Goal: Task Accomplishment & Management: Manage account settings

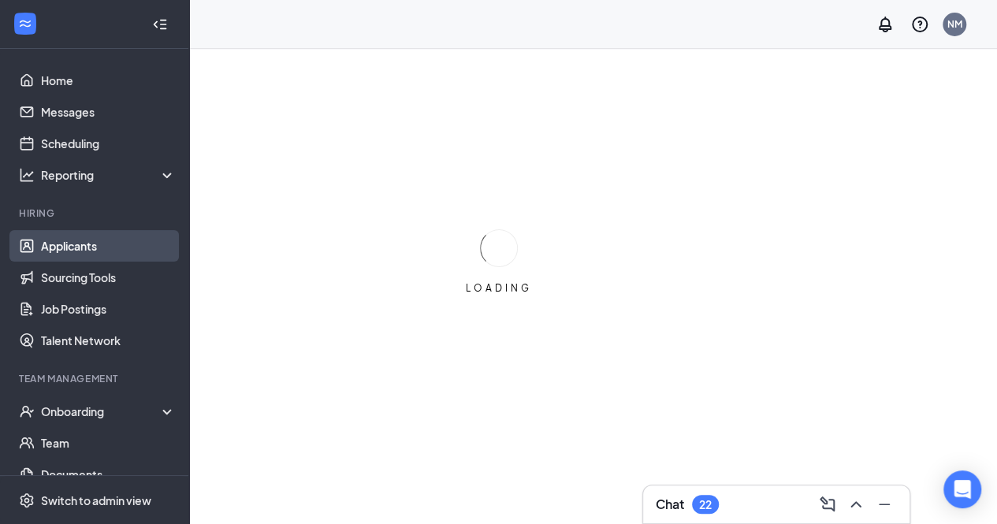
click at [95, 243] on link "Applicants" at bounding box center [108, 246] width 135 height 32
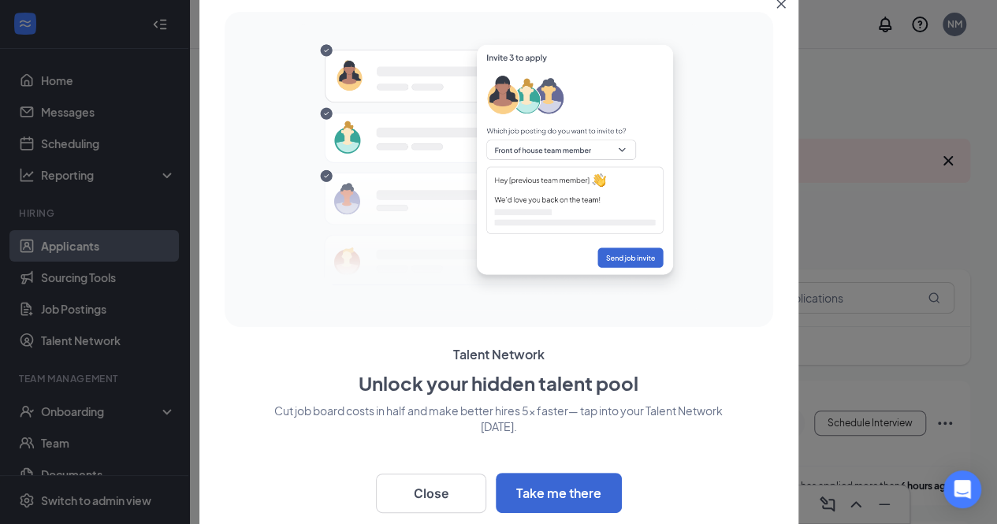
click at [589, 228] on img at bounding box center [499, 167] width 400 height 287
click at [785, 2] on icon "Close" at bounding box center [780, 3] width 9 height 9
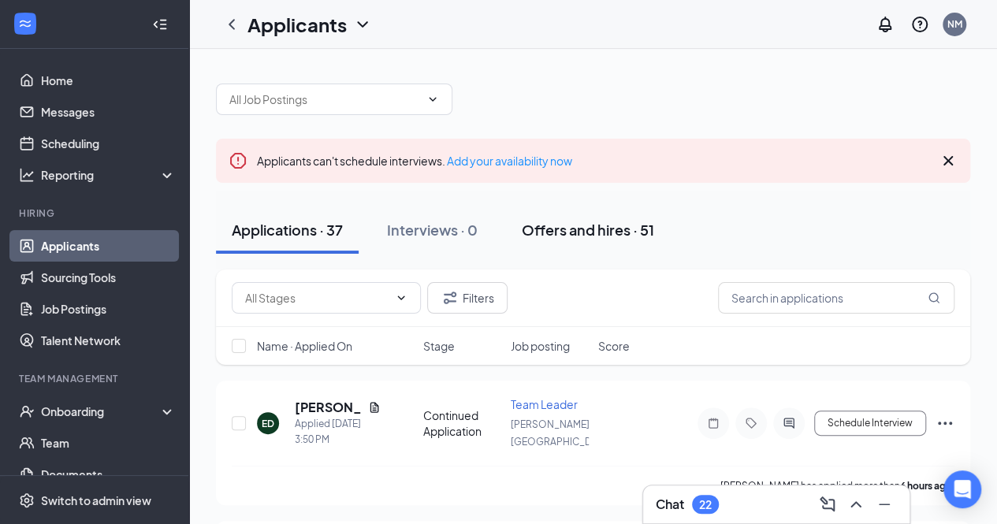
click at [600, 217] on button "Offers and hires · 51" at bounding box center [588, 229] width 164 height 47
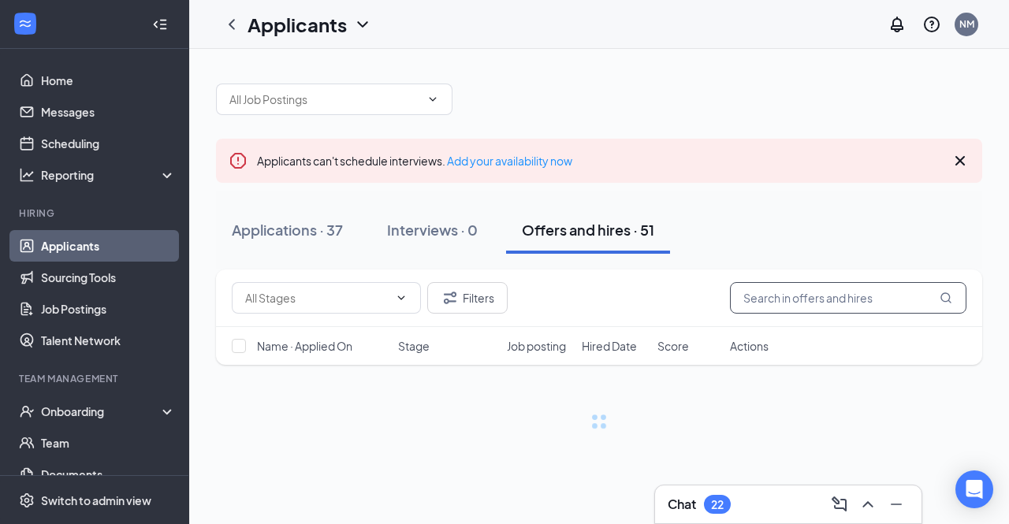
click at [802, 307] on input "text" at bounding box center [848, 298] width 236 height 32
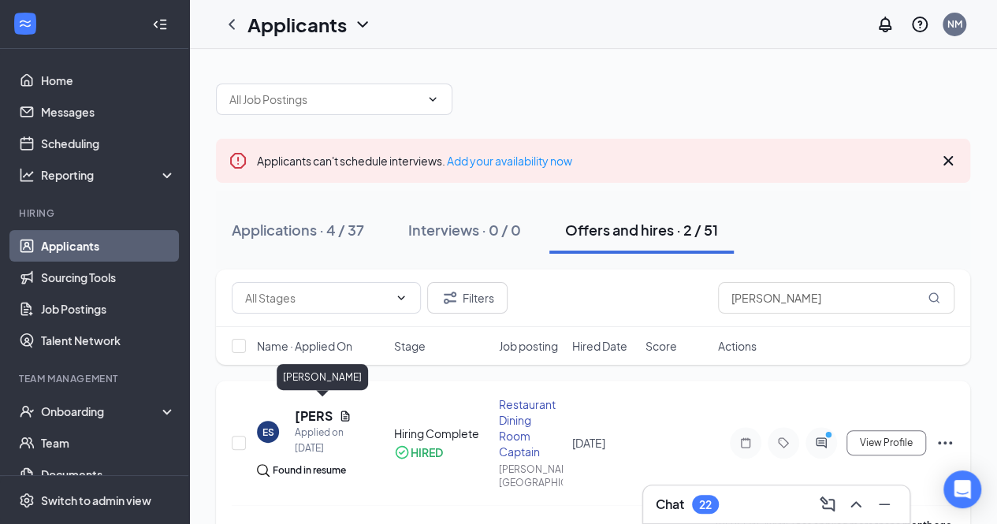
click at [298, 407] on h5 "[PERSON_NAME]" at bounding box center [314, 415] width 38 height 17
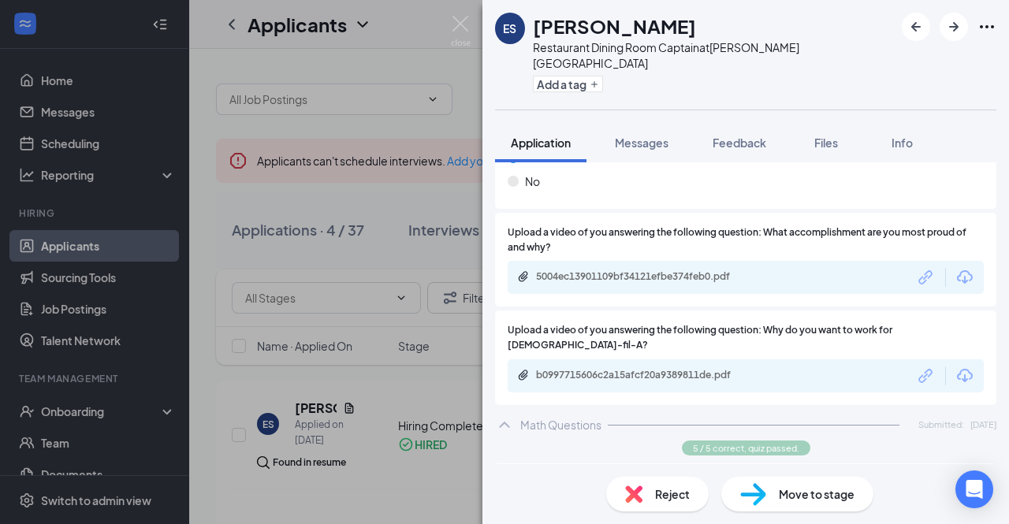
scroll to position [1500, 0]
click at [916, 268] on icon "Link" at bounding box center [926, 278] width 20 height 20
click at [734, 360] on div "b0997715606c2a15afcf20a9389811de.pdf" at bounding box center [745, 376] width 476 height 33
click at [860, 360] on div "b0997715606c2a15afcf20a9389811de.pdf" at bounding box center [745, 376] width 476 height 33
click at [916, 366] on icon "Link" at bounding box center [926, 376] width 20 height 20
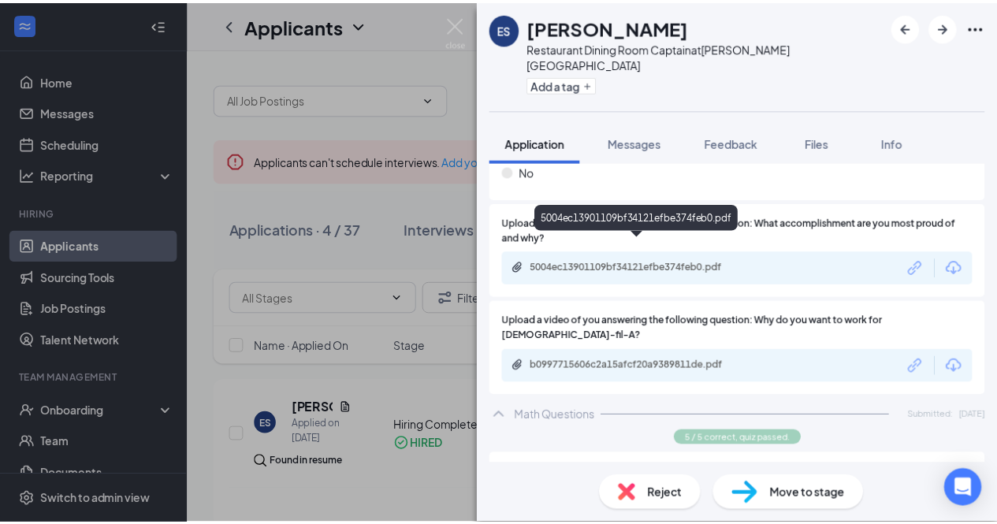
scroll to position [1509, 0]
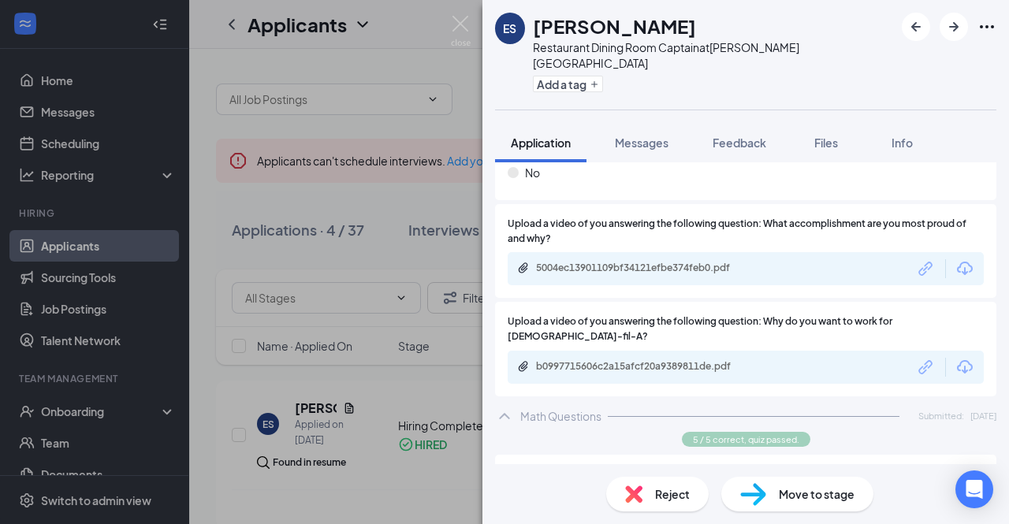
click at [957, 262] on icon "Download" at bounding box center [965, 268] width 16 height 13
click at [455, 23] on img at bounding box center [461, 31] width 20 height 31
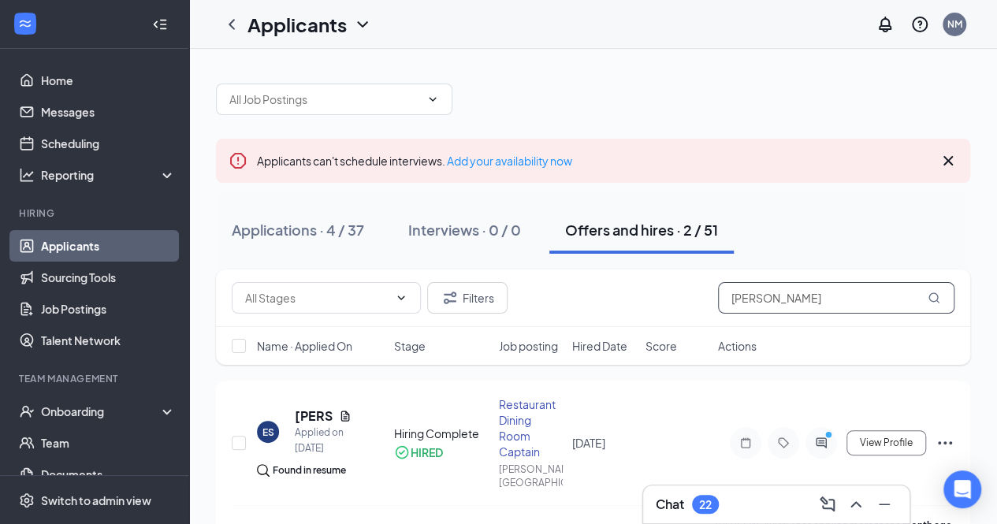
click at [793, 292] on input "[PERSON_NAME]" at bounding box center [836, 298] width 236 height 32
type input "e"
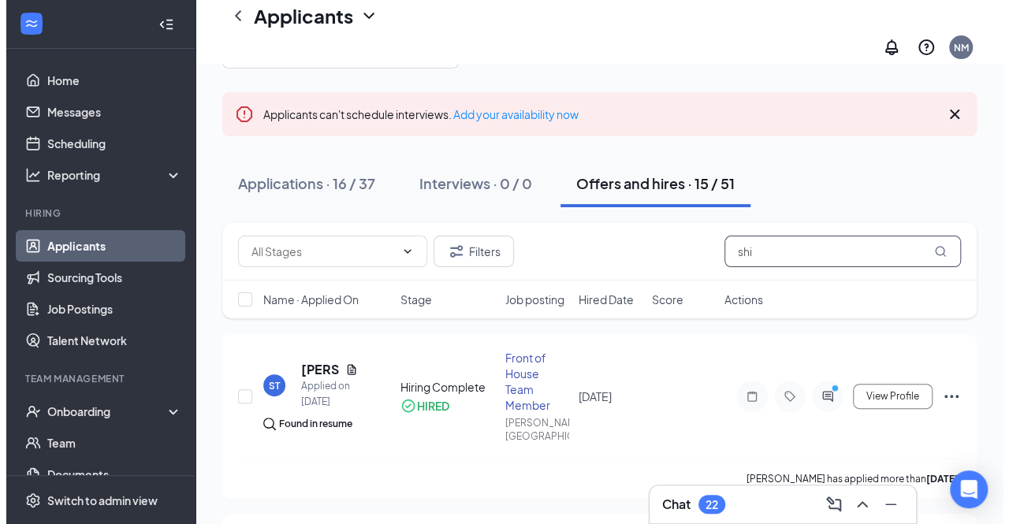
scroll to position [65, 0]
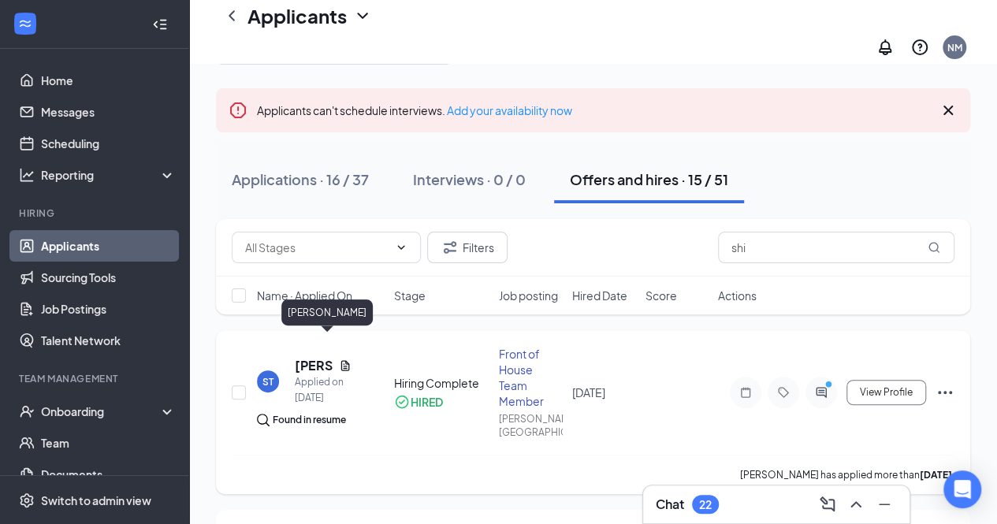
click at [321, 357] on h5 "[PERSON_NAME]" at bounding box center [314, 365] width 38 height 17
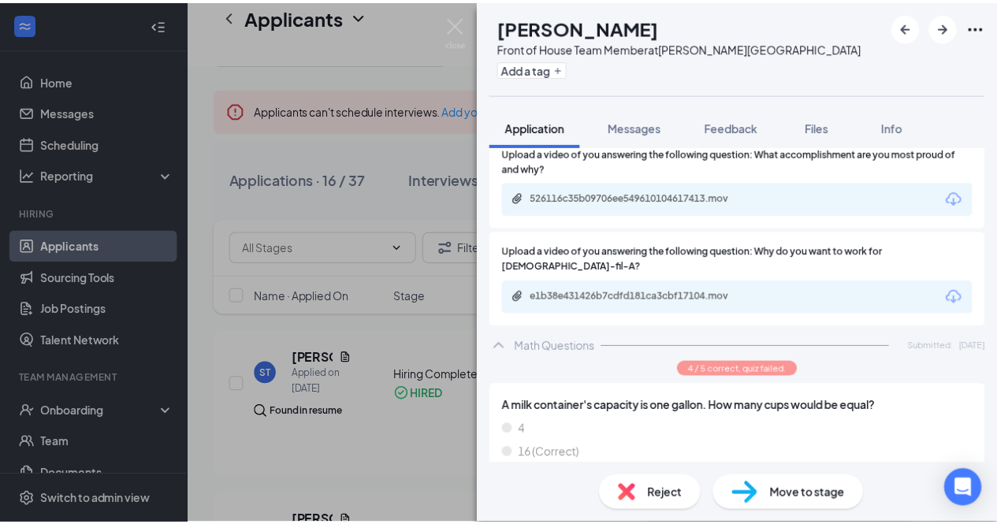
scroll to position [1552, 0]
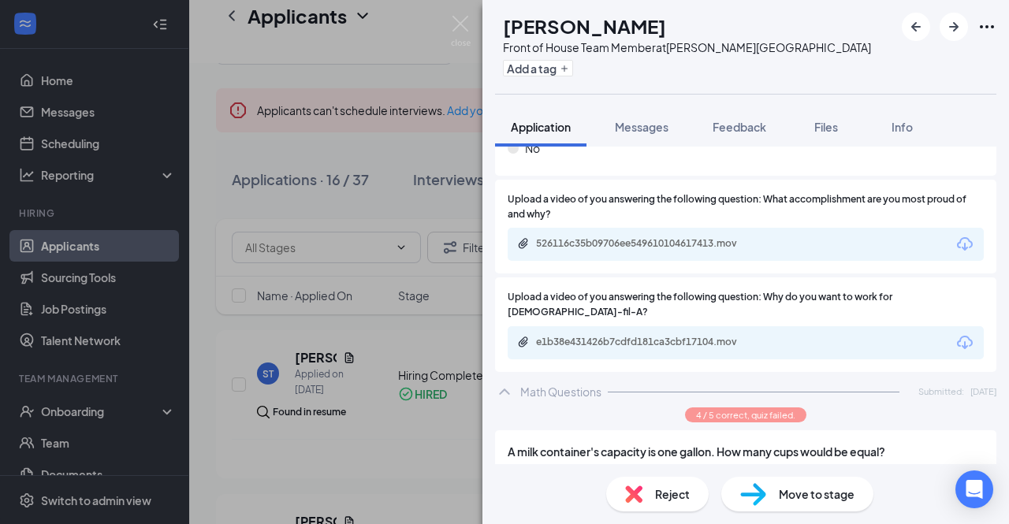
click at [835, 326] on div "e1b38e431426b7cdfd181ca3cbf17104.mov" at bounding box center [745, 342] width 476 height 33
click at [957, 333] on icon "Download" at bounding box center [964, 342] width 19 height 19
click at [350, 132] on div "ST [PERSON_NAME] Front of House Team Member at [PERSON_NAME][GEOGRAPHIC_DATA] A…" at bounding box center [504, 262] width 1009 height 524
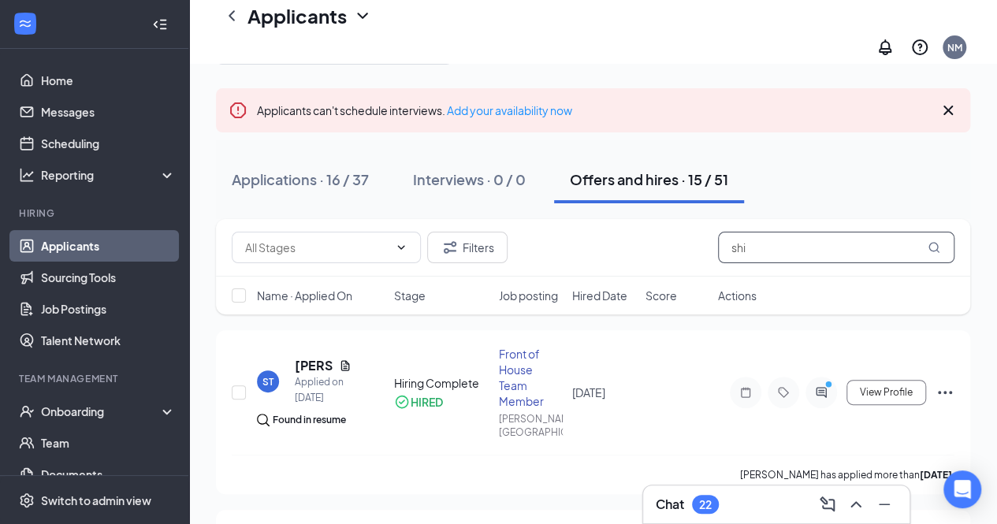
click at [766, 235] on input "shi" at bounding box center [836, 248] width 236 height 32
type input "s"
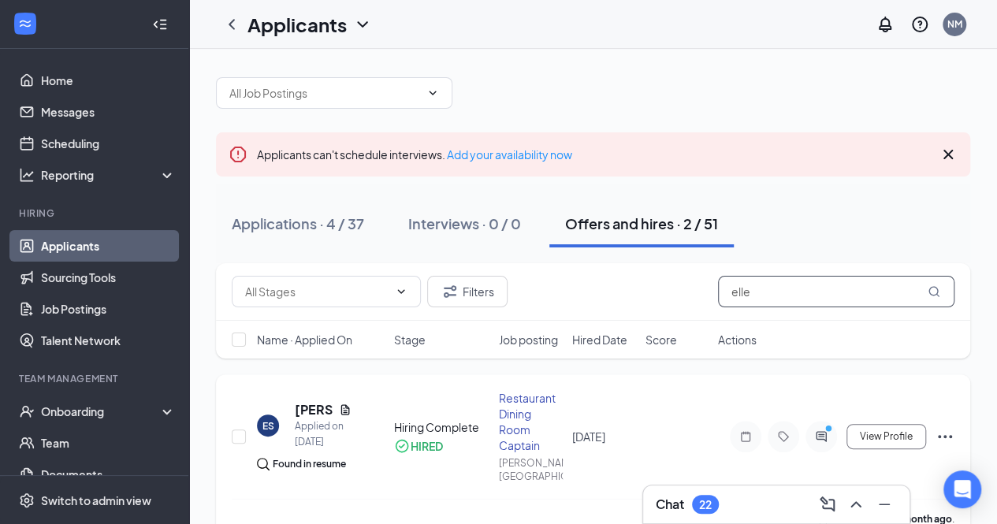
scroll to position [7, 0]
type input "elle"
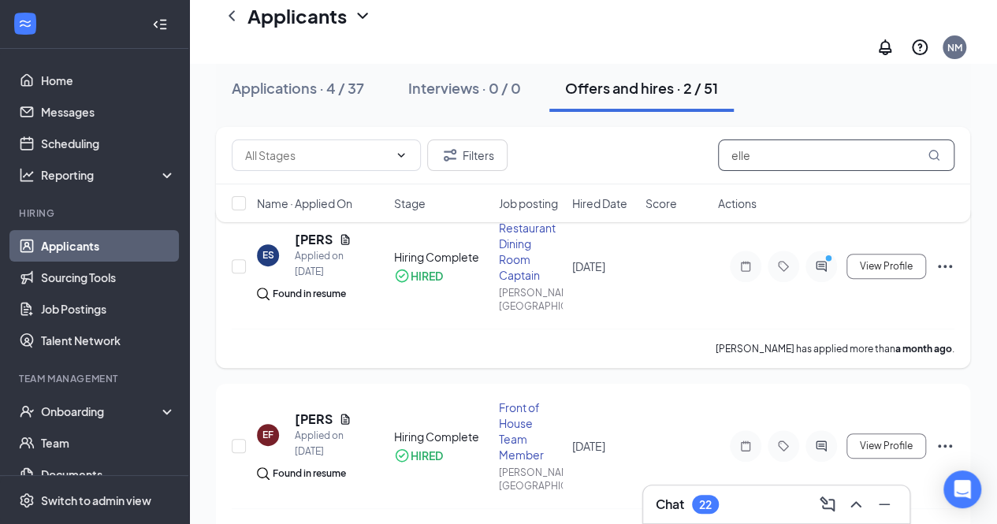
scroll to position [0, 0]
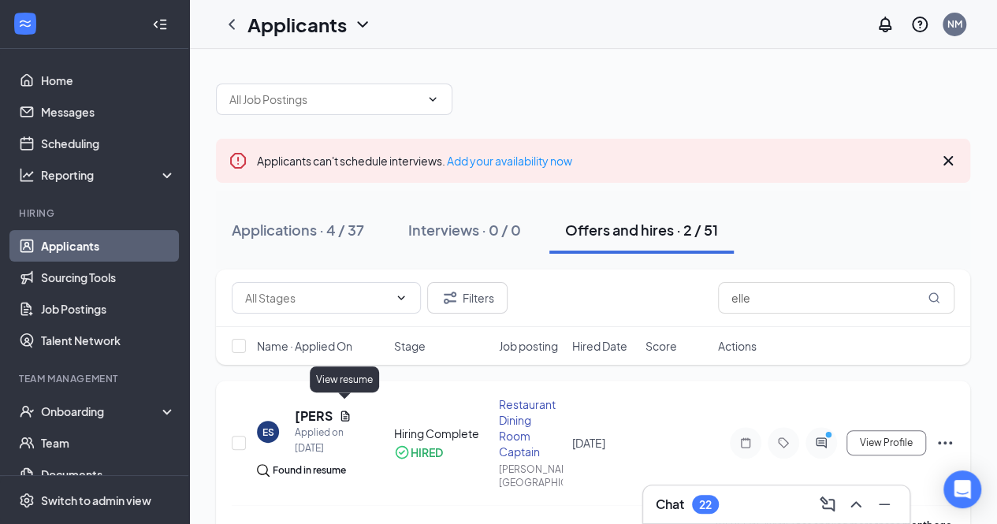
click at [341, 410] on icon "Document" at bounding box center [345, 416] width 13 height 13
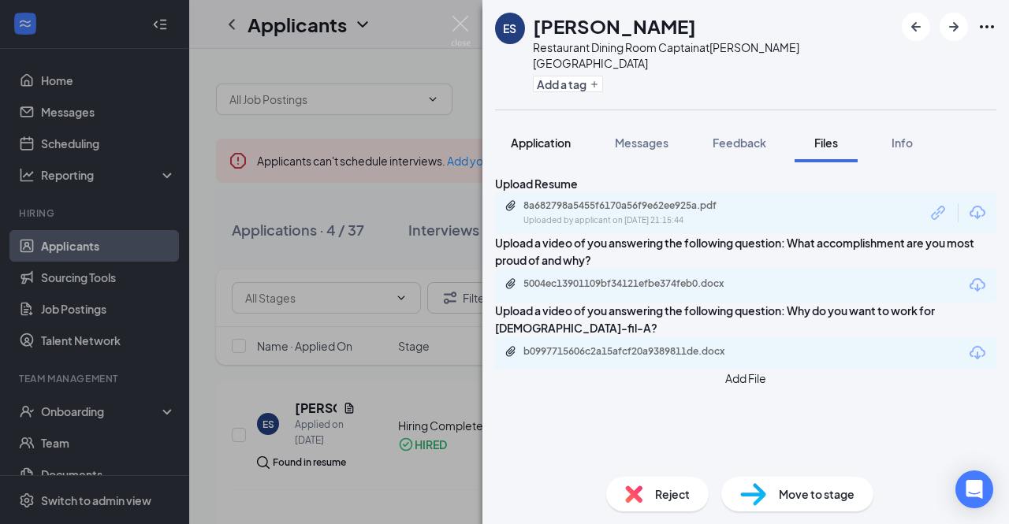
click at [556, 123] on button "Application" at bounding box center [540, 142] width 91 height 39
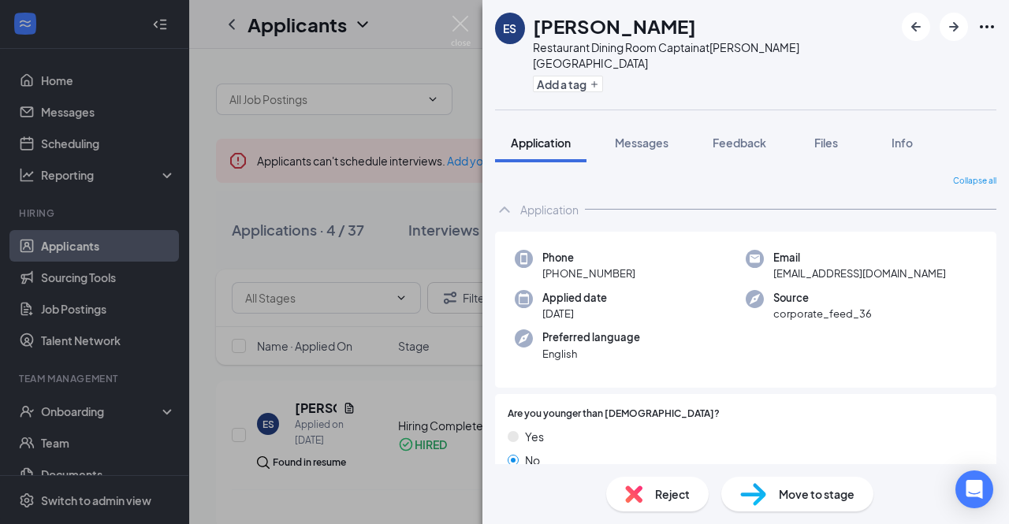
click at [376, 315] on div "ES [PERSON_NAME] Restaurant Dining Room Captain at [PERSON_NAME][GEOGRAPHIC_DAT…" at bounding box center [504, 262] width 1009 height 524
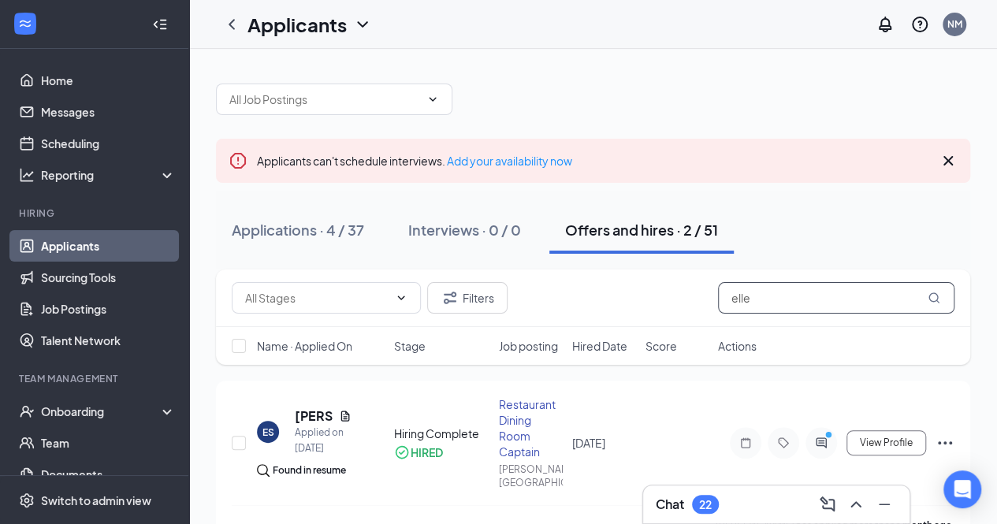
drag, startPoint x: 769, startPoint y: 303, endPoint x: 634, endPoint y: 341, distance: 140.7
click at [634, 341] on div "Filters elle Name · Applied On Stage Job posting Hired Date Score Actions" at bounding box center [593, 316] width 754 height 95
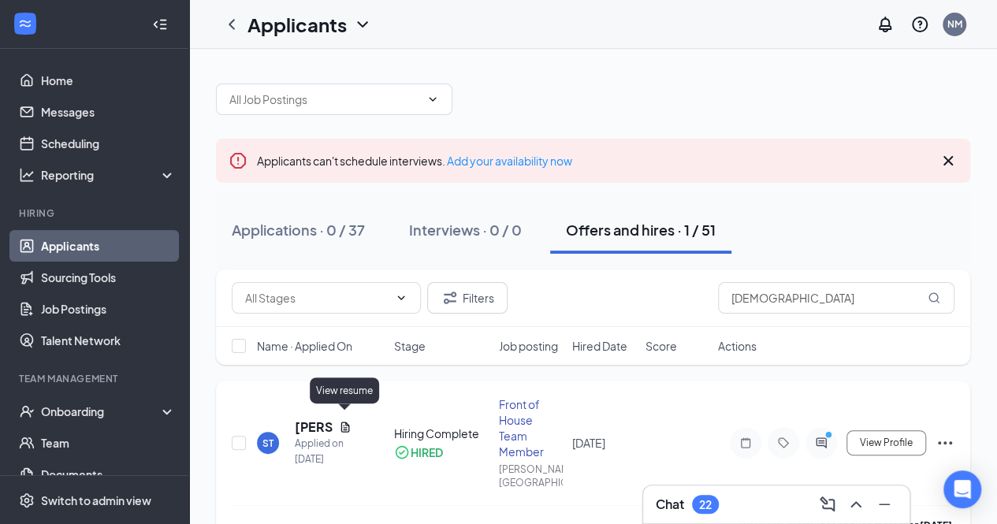
click at [345, 421] on icon "Document" at bounding box center [345, 427] width 13 height 13
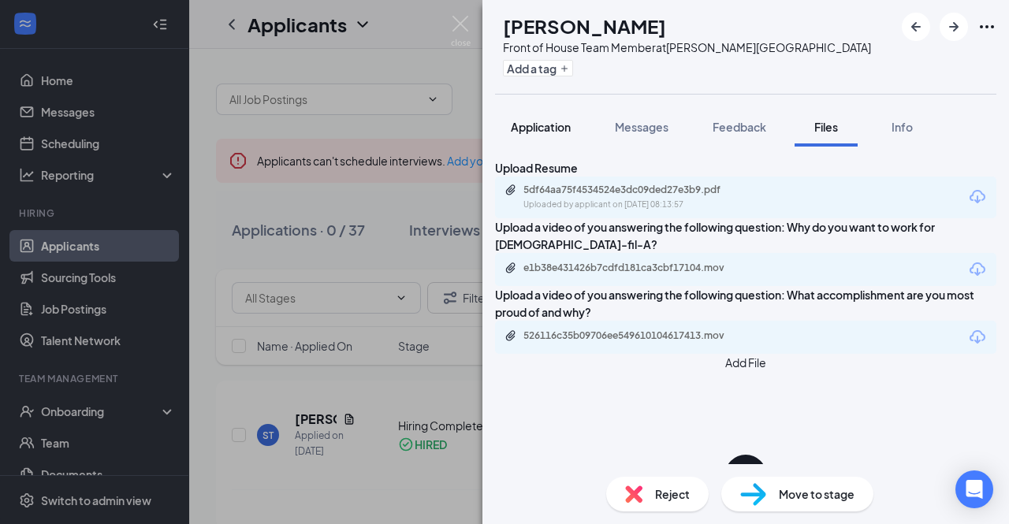
click at [533, 139] on button "Application" at bounding box center [540, 126] width 91 height 39
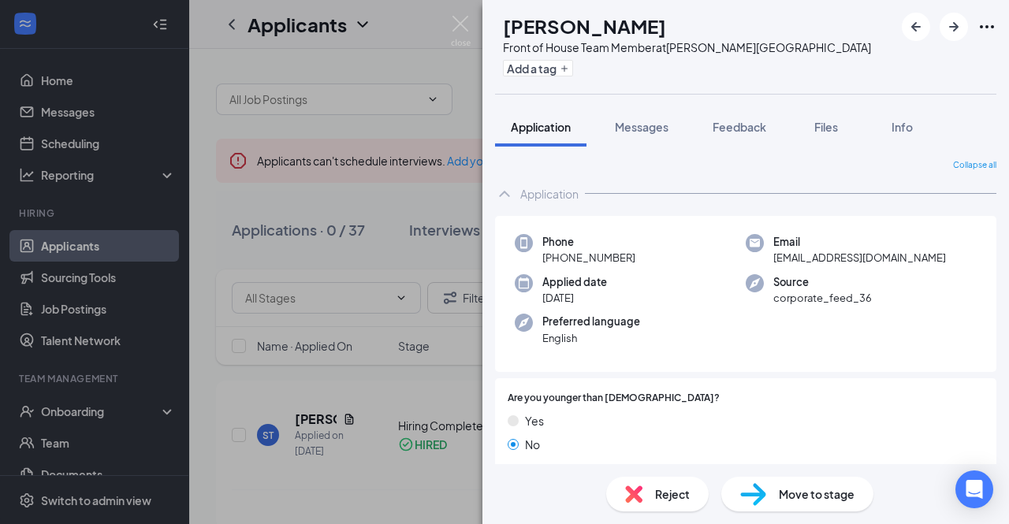
click at [459, 24] on img at bounding box center [461, 31] width 20 height 31
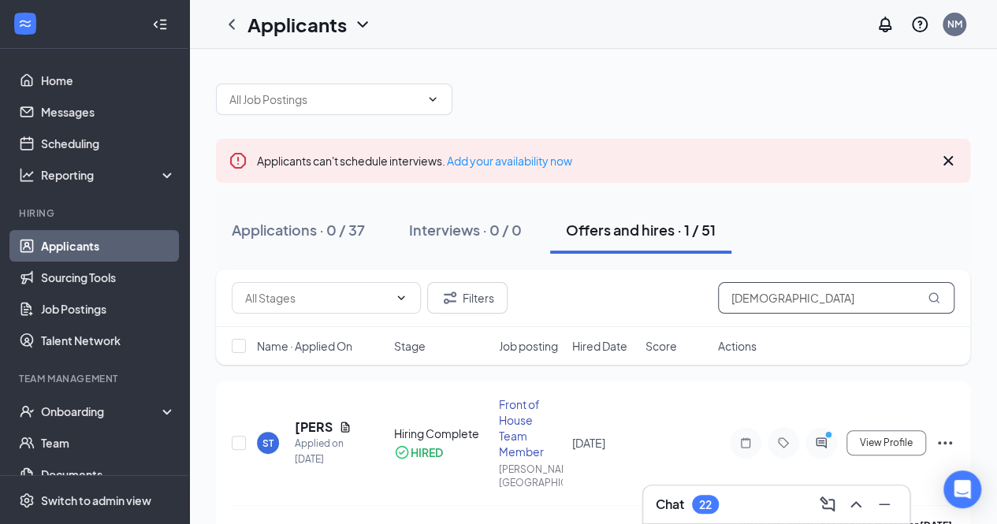
drag, startPoint x: 813, startPoint y: 303, endPoint x: 546, endPoint y: 335, distance: 269.1
click at [546, 335] on div "Filters [DEMOGRAPHIC_DATA] Name · Applied On Stage Job posting Hired Date Score…" at bounding box center [593, 316] width 754 height 95
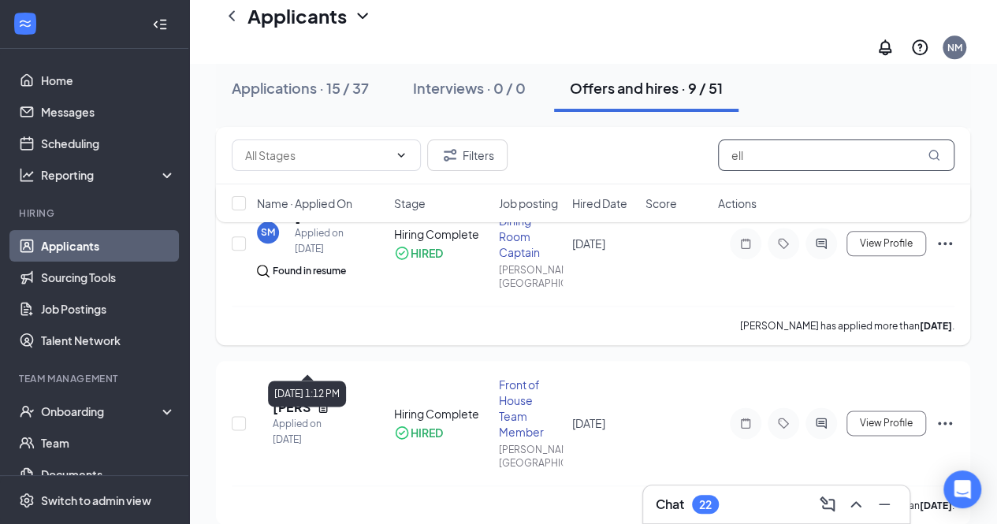
scroll to position [753, 0]
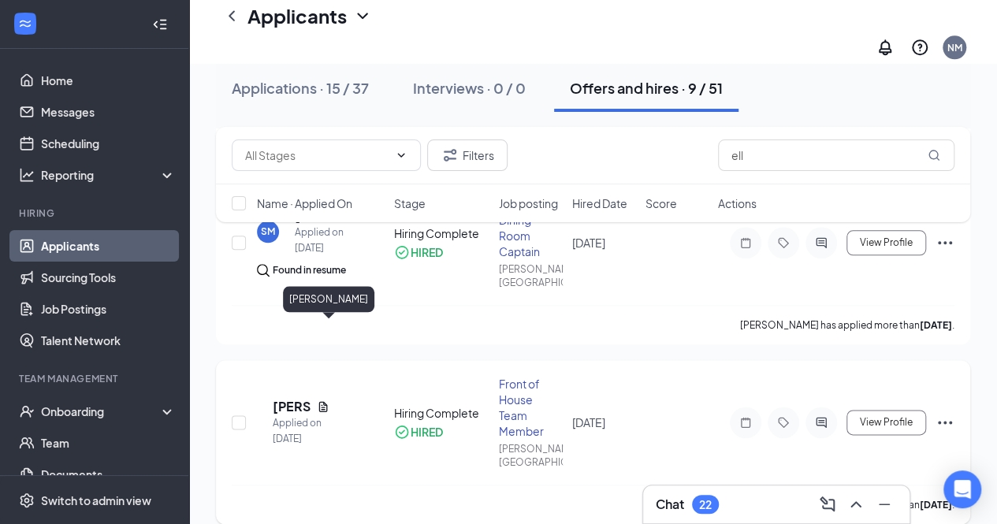
click at [299, 398] on h5 "[PERSON_NAME]" at bounding box center [292, 406] width 38 height 17
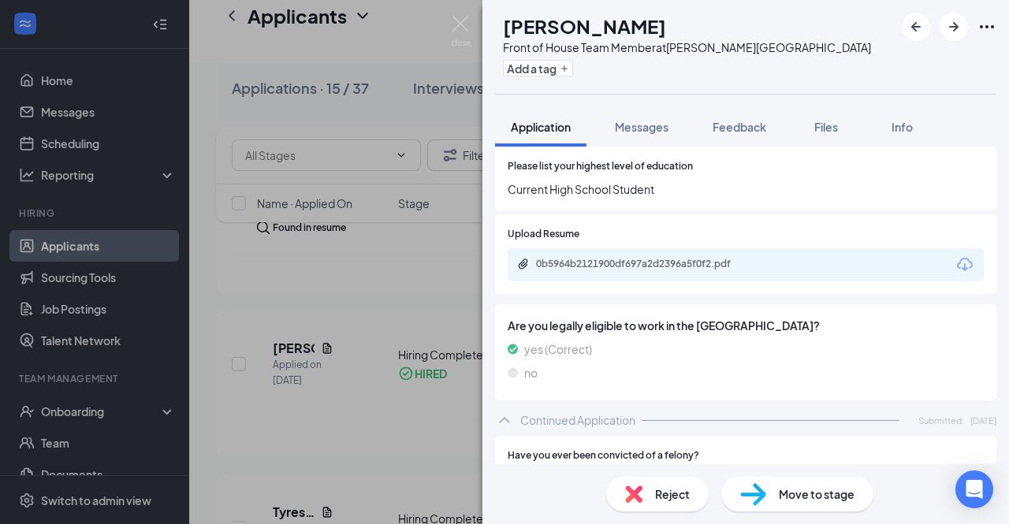
scroll to position [596, 0]
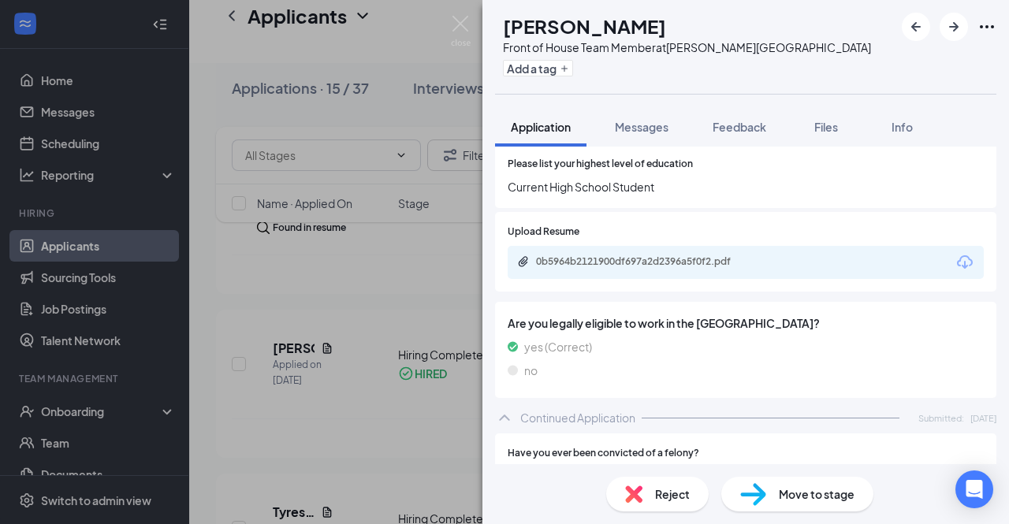
click at [958, 253] on icon "Download" at bounding box center [964, 262] width 19 height 19
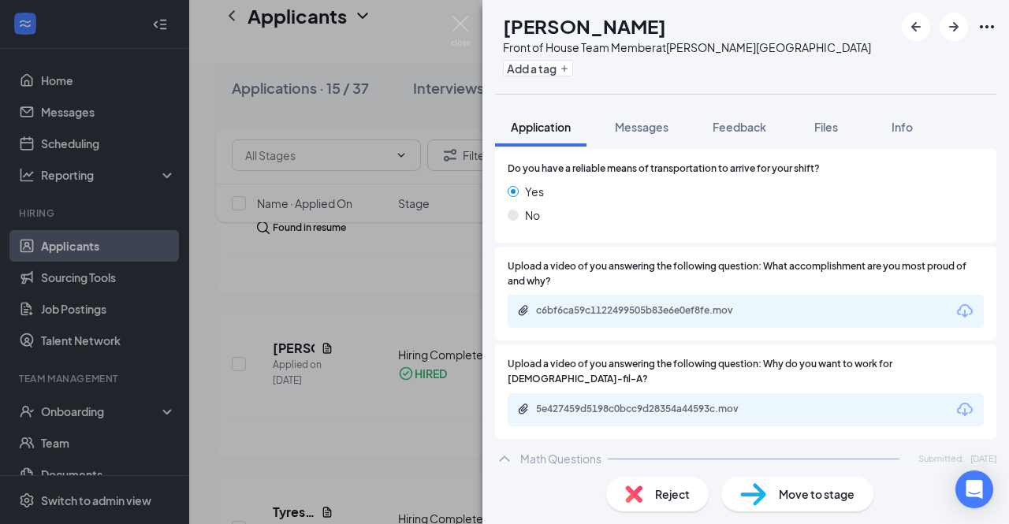
scroll to position [1464, 0]
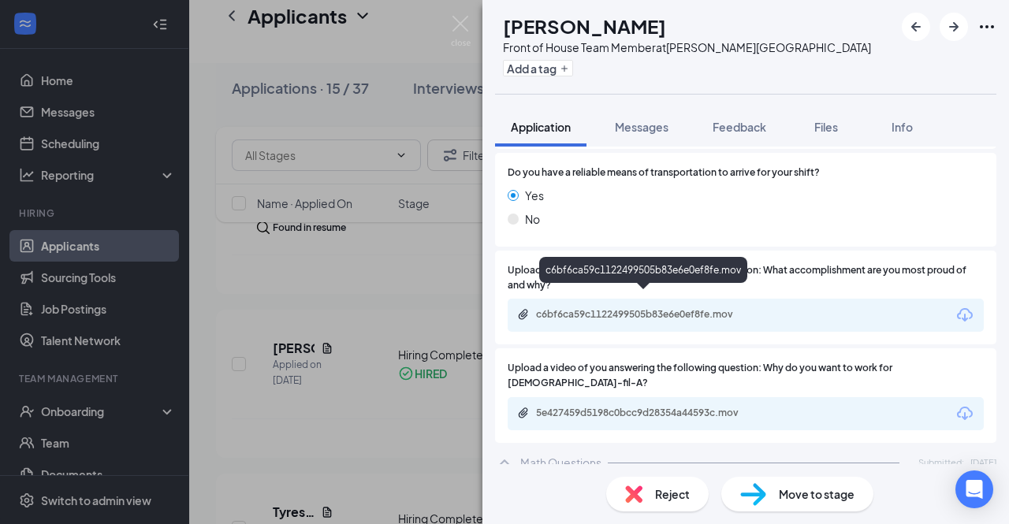
click at [595, 308] on div "c6bf6ca59c1122499505b83e6e0ef8fe.mov" at bounding box center [646, 314] width 221 height 13
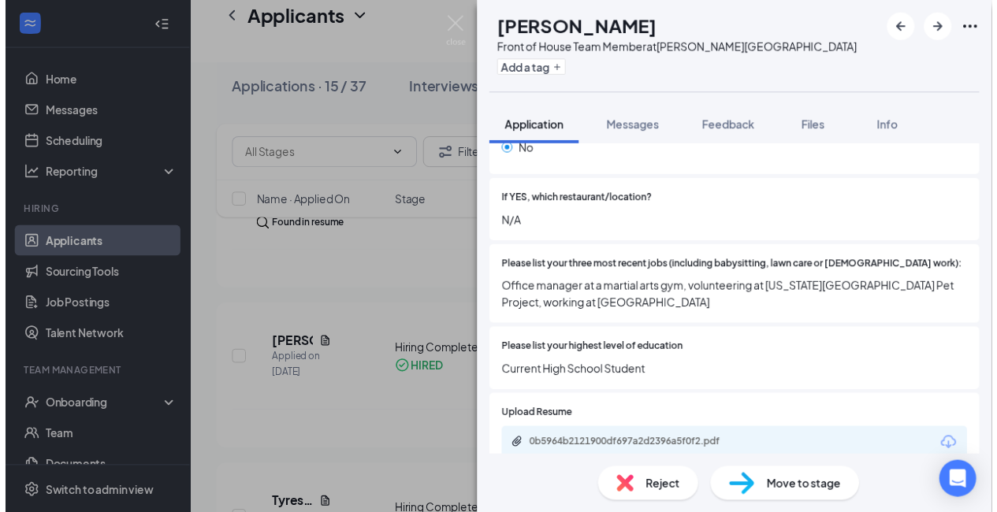
scroll to position [0, 0]
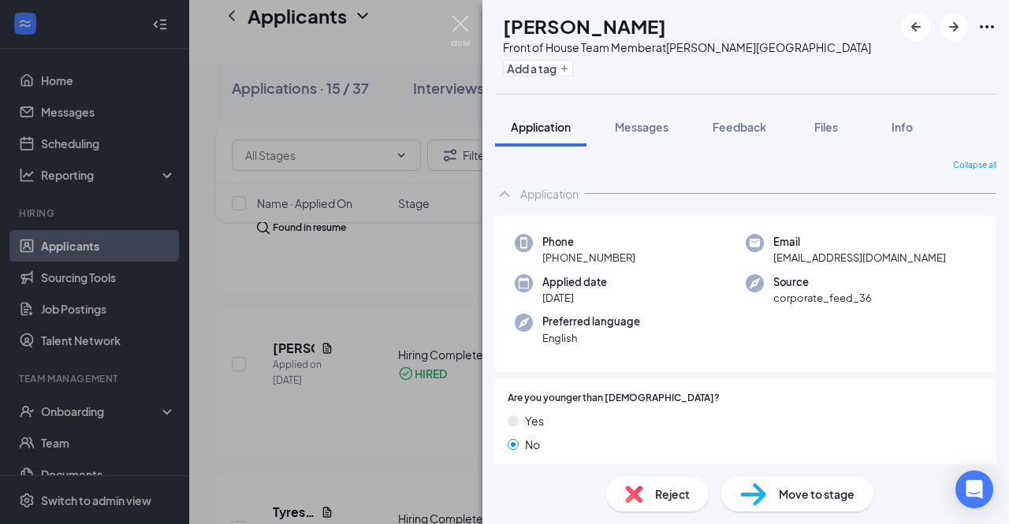
click at [459, 17] on img at bounding box center [461, 31] width 20 height 31
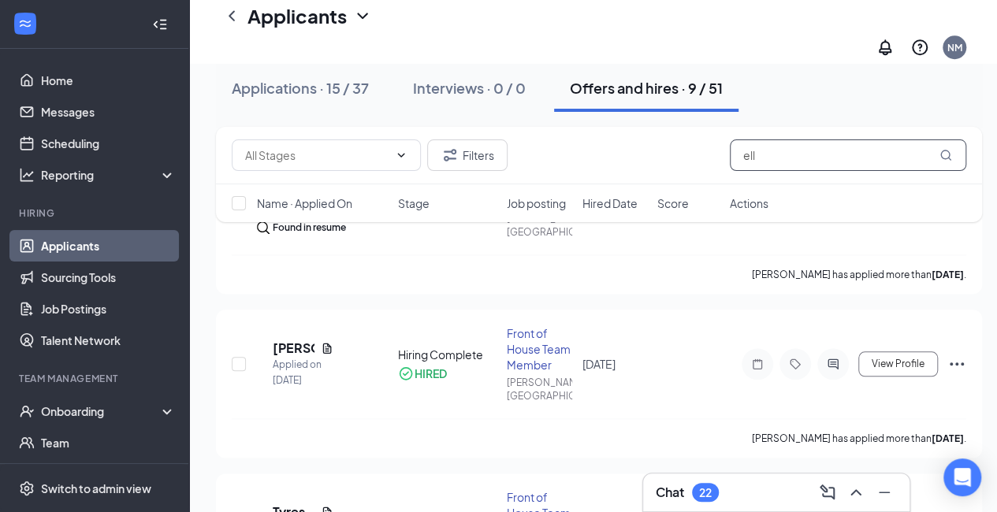
drag, startPoint x: 789, startPoint y: 156, endPoint x: 635, endPoint y: 185, distance: 156.4
click at [635, 185] on div "Filters ell Name · Applied On Stage Job posting Hired Date Score Actions" at bounding box center [599, 174] width 766 height 95
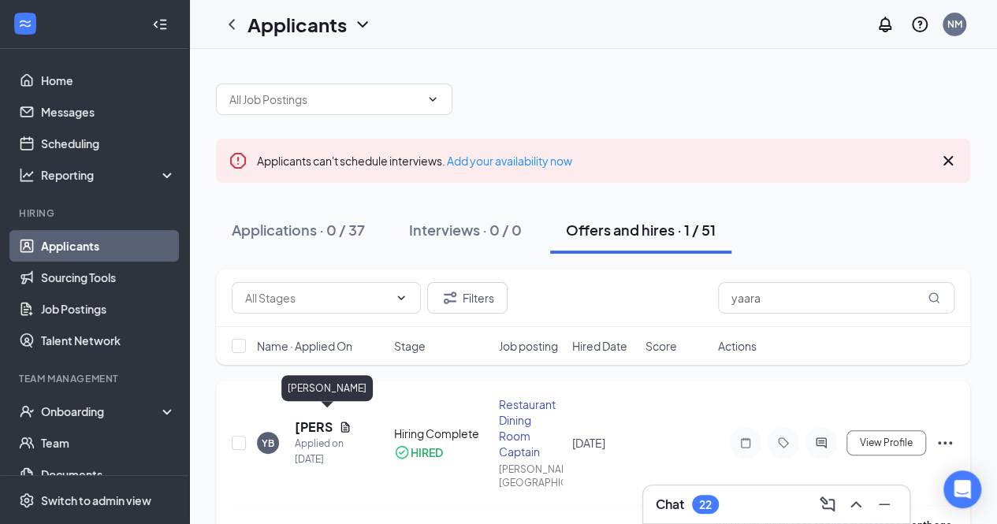
click at [303, 418] on h5 "[PERSON_NAME]" at bounding box center [314, 426] width 38 height 17
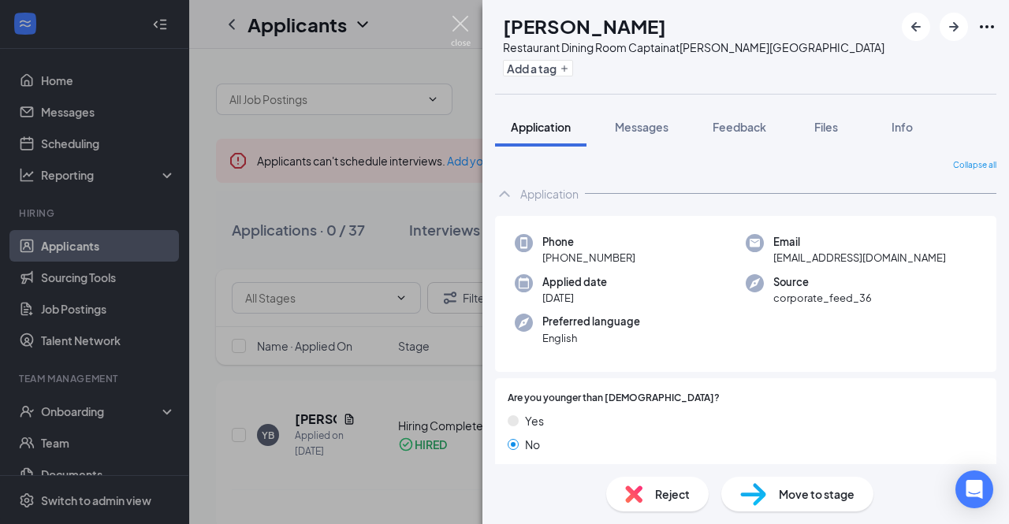
click at [466, 32] on img at bounding box center [461, 31] width 20 height 31
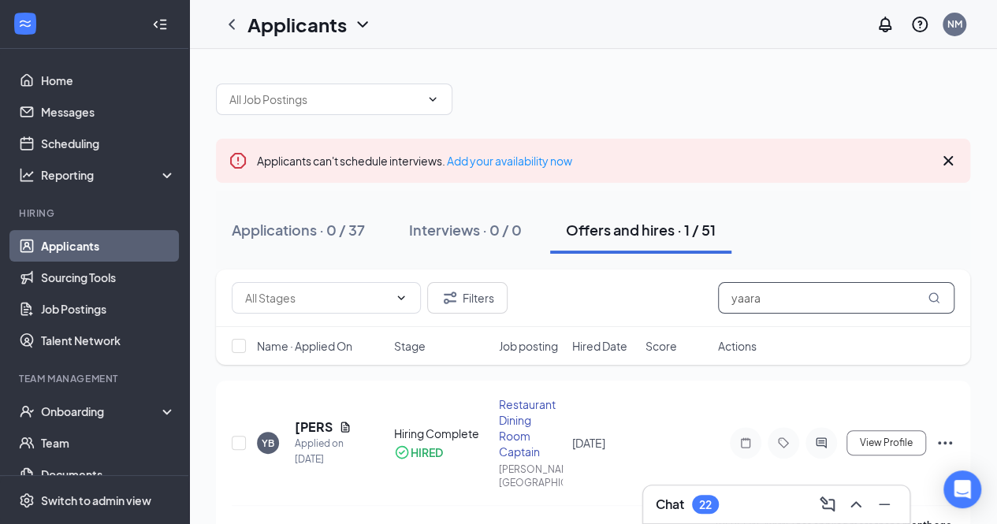
drag, startPoint x: 779, startPoint y: 292, endPoint x: 576, endPoint y: 311, distance: 203.4
click at [576, 311] on div "Filters yaara" at bounding box center [593, 298] width 723 height 32
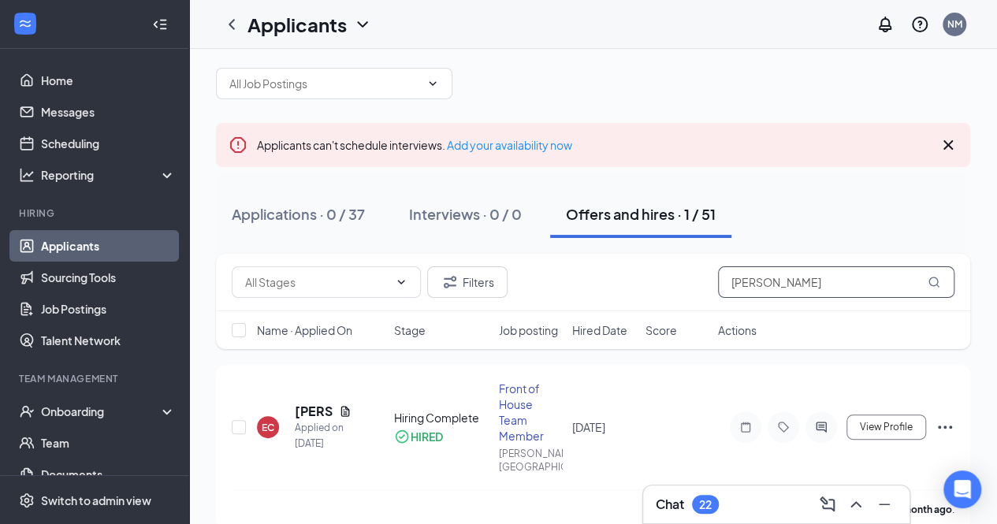
scroll to position [24, 0]
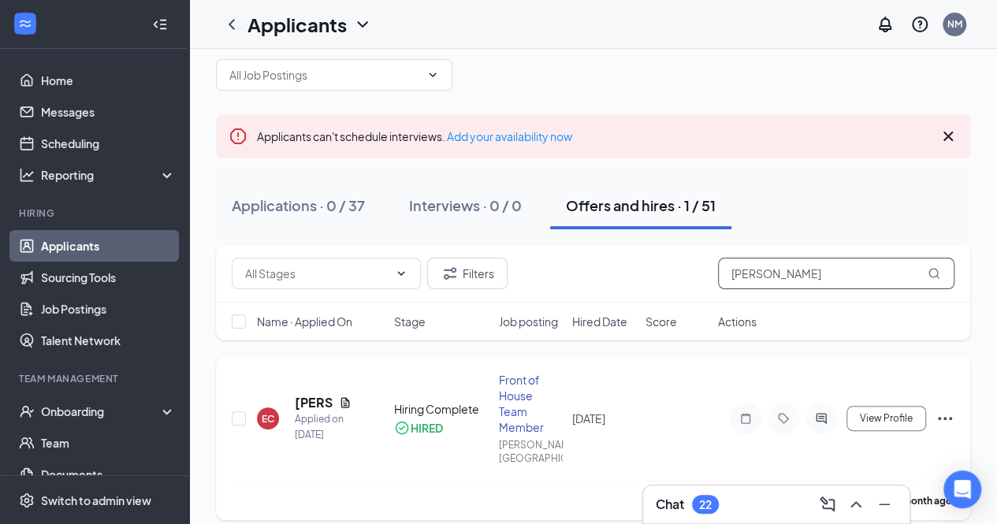
type input "[PERSON_NAME]"
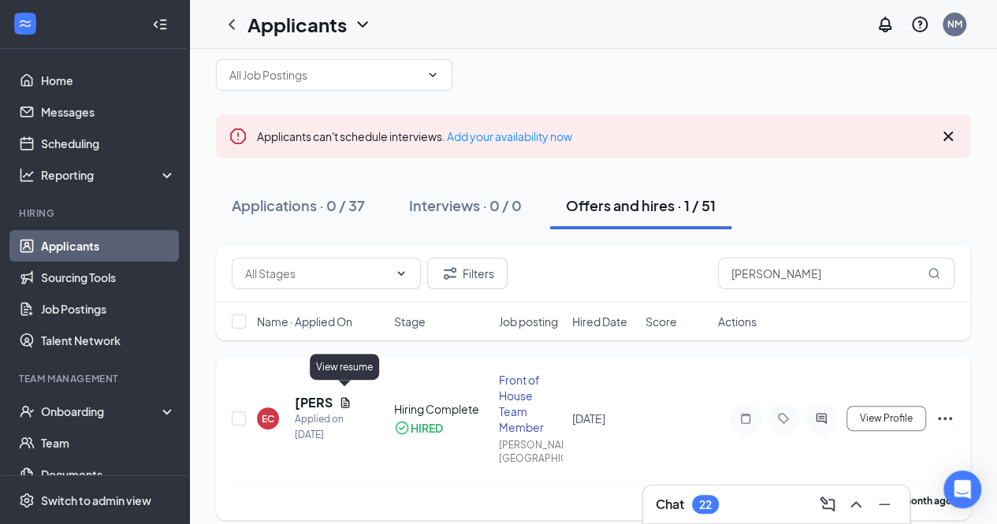
click at [339, 396] on icon "Document" at bounding box center [345, 402] width 13 height 13
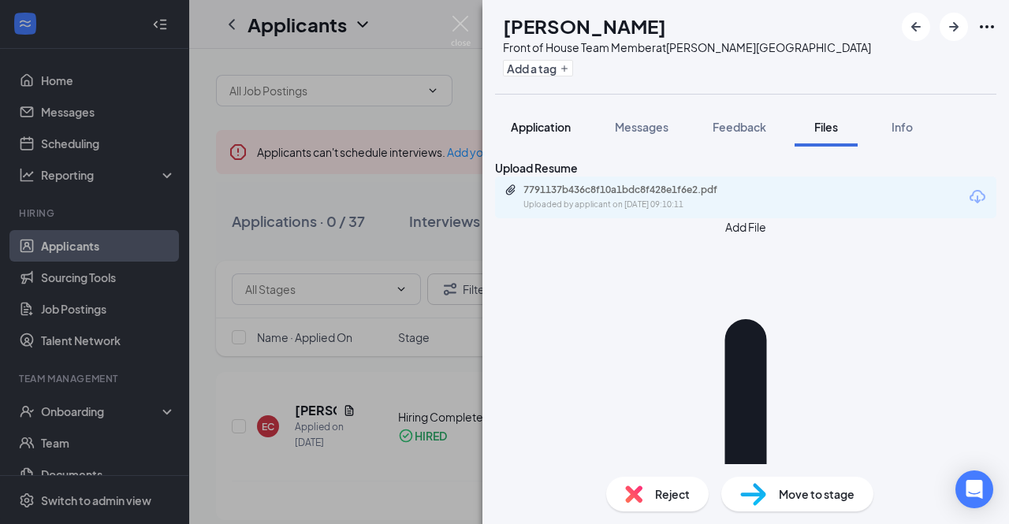
click at [541, 125] on span "Application" at bounding box center [541, 127] width 60 height 14
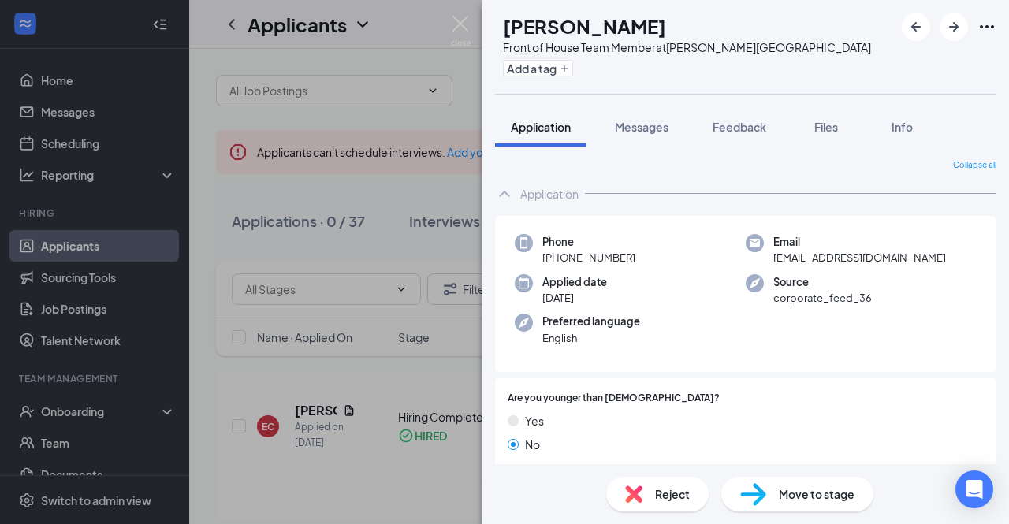
click at [466, 25] on img at bounding box center [461, 31] width 20 height 31
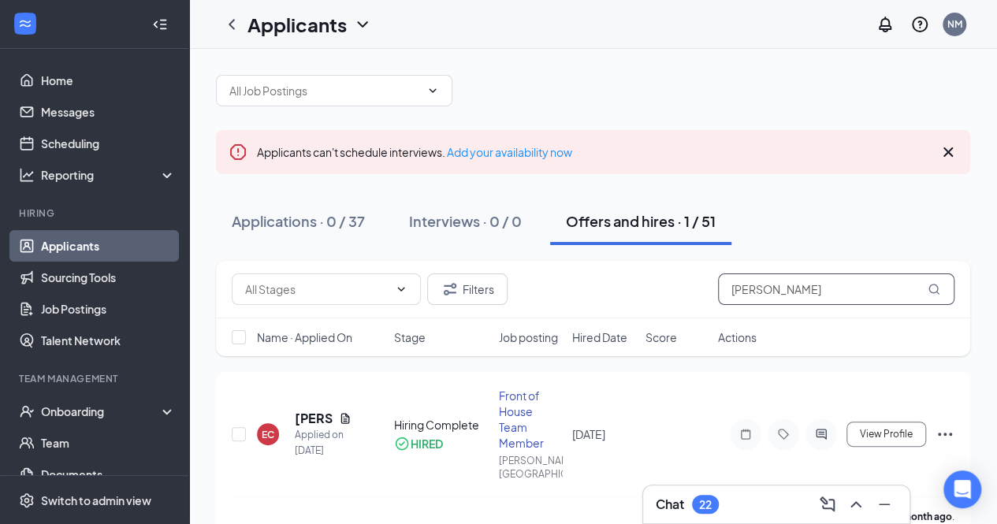
drag, startPoint x: 764, startPoint y: 290, endPoint x: 641, endPoint y: 316, distance: 125.6
click at [641, 316] on div "Filters [PERSON_NAME]" at bounding box center [593, 290] width 754 height 58
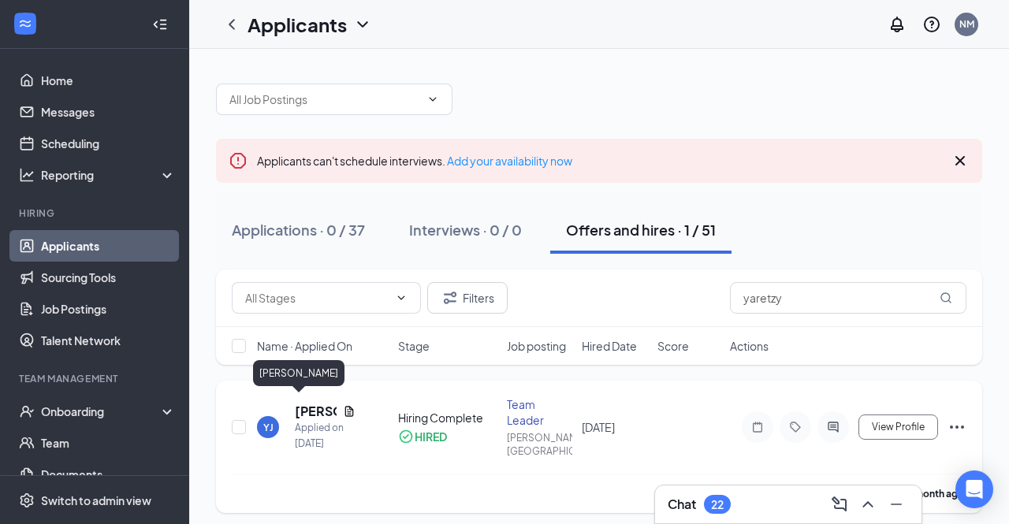
click at [304, 403] on h5 "[PERSON_NAME]" at bounding box center [316, 411] width 42 height 17
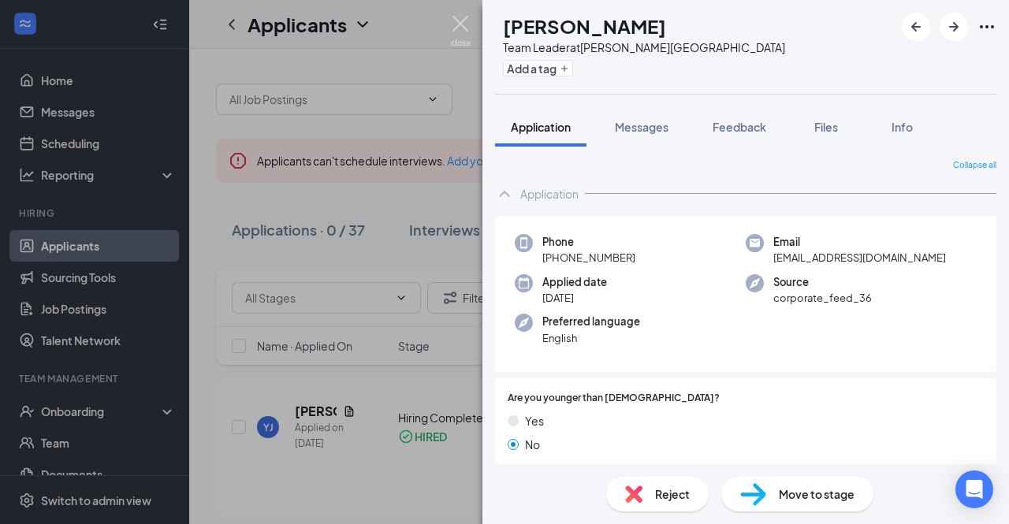
click at [468, 37] on img at bounding box center [461, 31] width 20 height 31
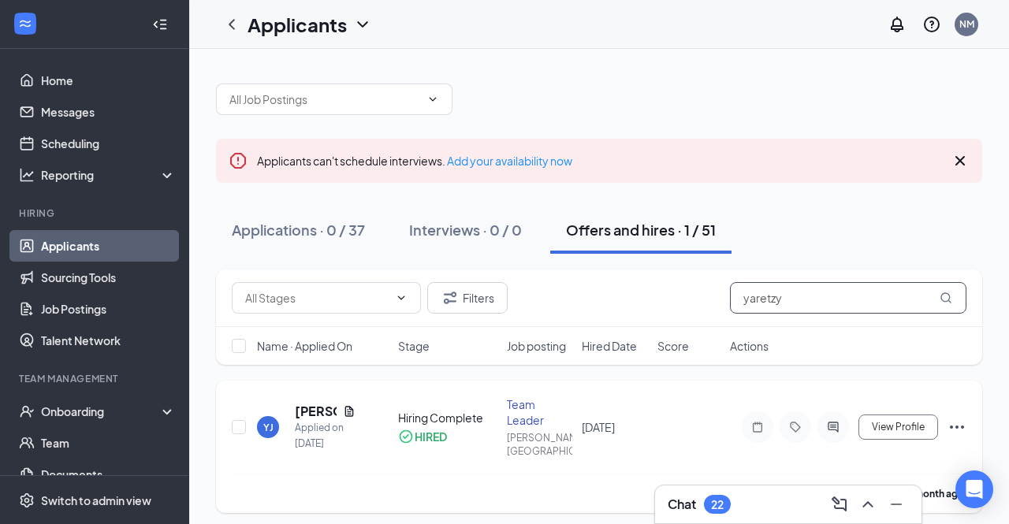
drag, startPoint x: 795, startPoint y: 291, endPoint x: 633, endPoint y: 388, distance: 189.5
click at [633, 388] on div "Filters yaretzy Name · Applied On Stage Job posting Hired Date Score Actions YJ…" at bounding box center [599, 390] width 766 height 243
type input ";"
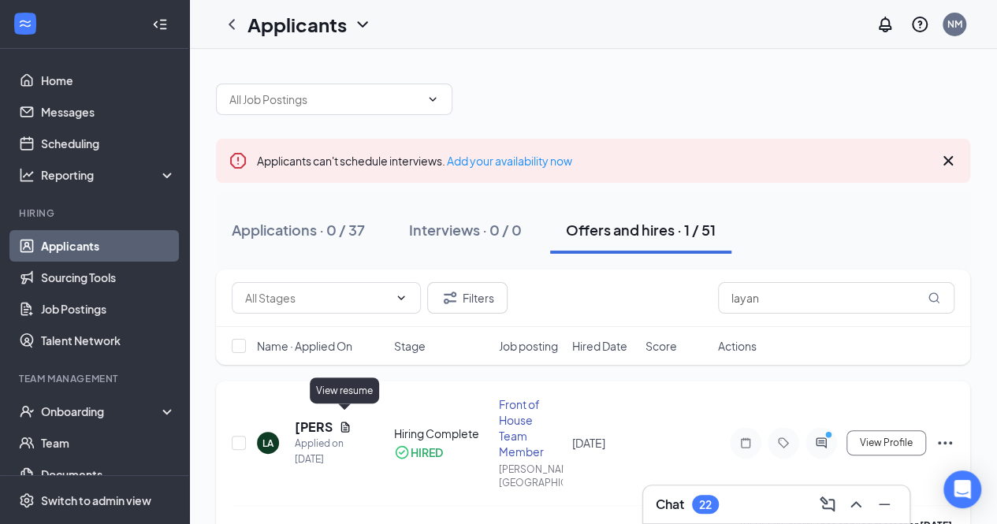
click at [344, 421] on icon "Document" at bounding box center [345, 427] width 13 height 13
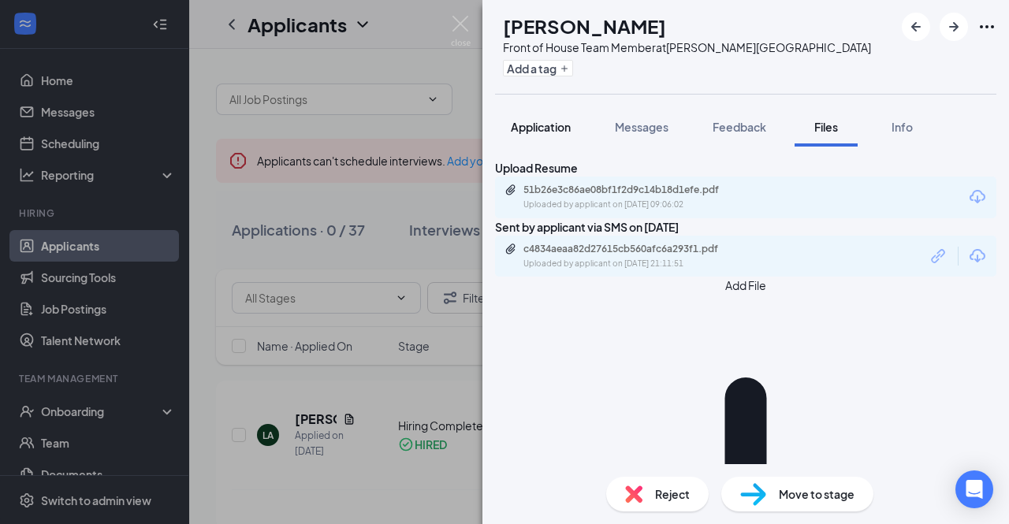
click at [510, 127] on button "Application" at bounding box center [540, 126] width 91 height 39
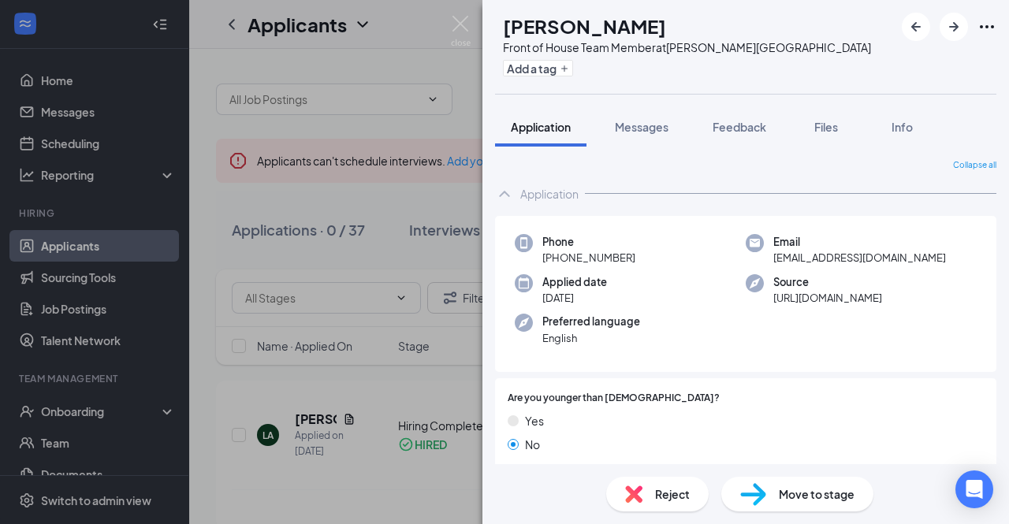
click at [344, 229] on div "LA [PERSON_NAME] Front of House Team Member at [PERSON_NAME][GEOGRAPHIC_DATA] A…" at bounding box center [504, 262] width 1009 height 524
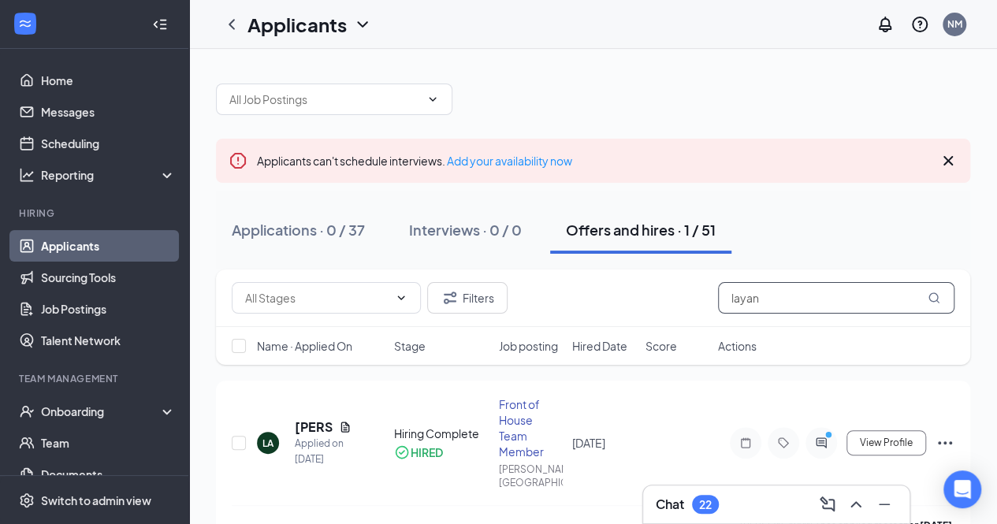
drag, startPoint x: 772, startPoint y: 306, endPoint x: 531, endPoint y: 349, distance: 245.0
click at [531, 349] on div "Filters layan Name · Applied On Stage Job posting Hired Date Score Actions" at bounding box center [593, 316] width 754 height 95
type input "e"
type input "yaara"
